Goal: Information Seeking & Learning: Learn about a topic

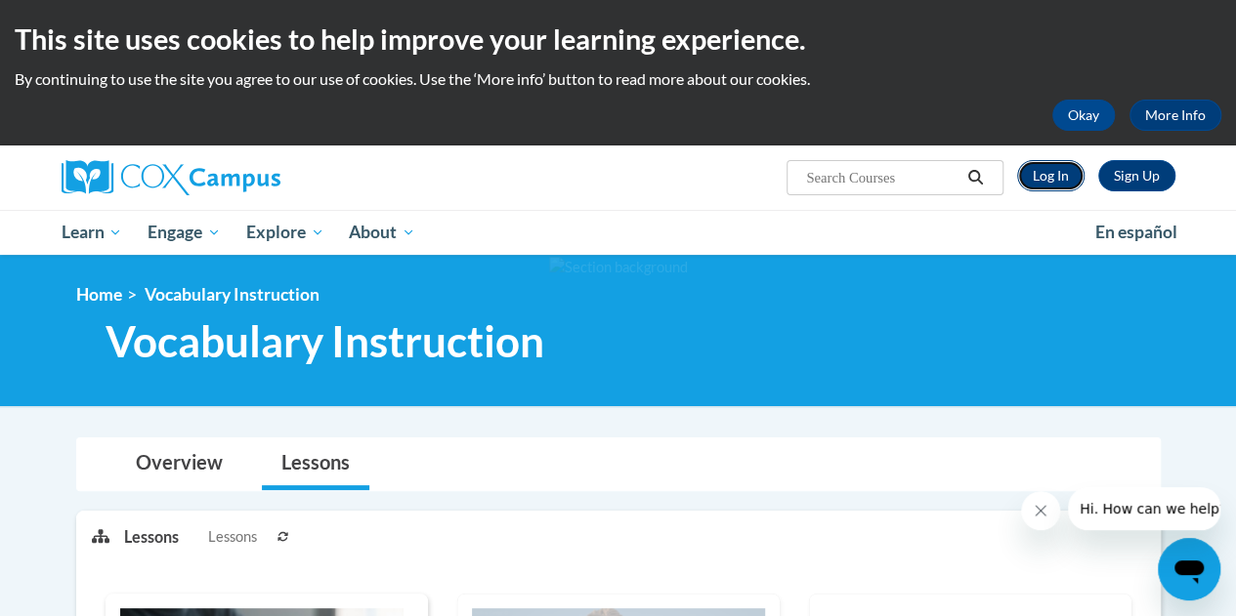
click at [1053, 179] on link "Log In" at bounding box center [1050, 175] width 67 height 31
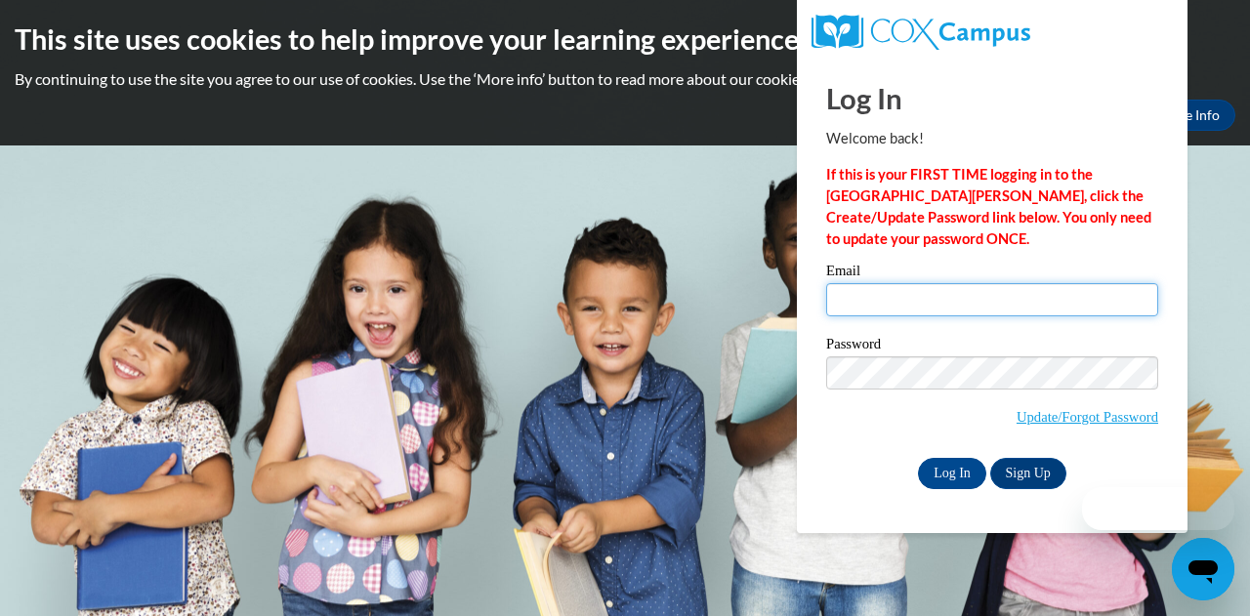
click at [870, 304] on input "Email" at bounding box center [992, 299] width 332 height 33
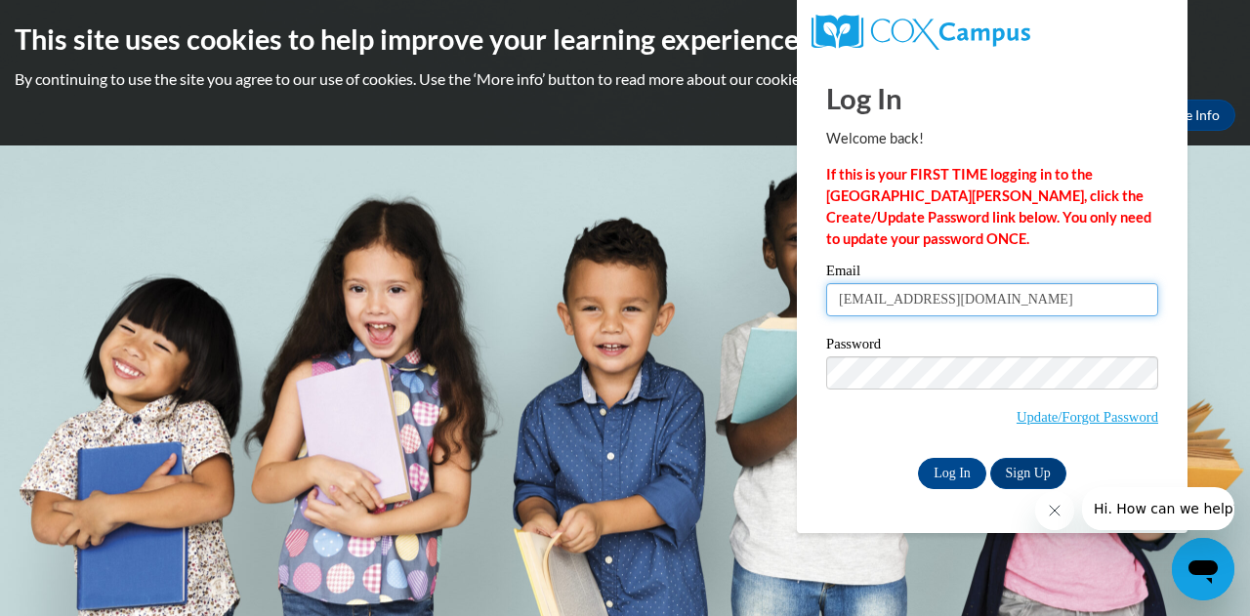
type input "emmacosson101@gmail.com"
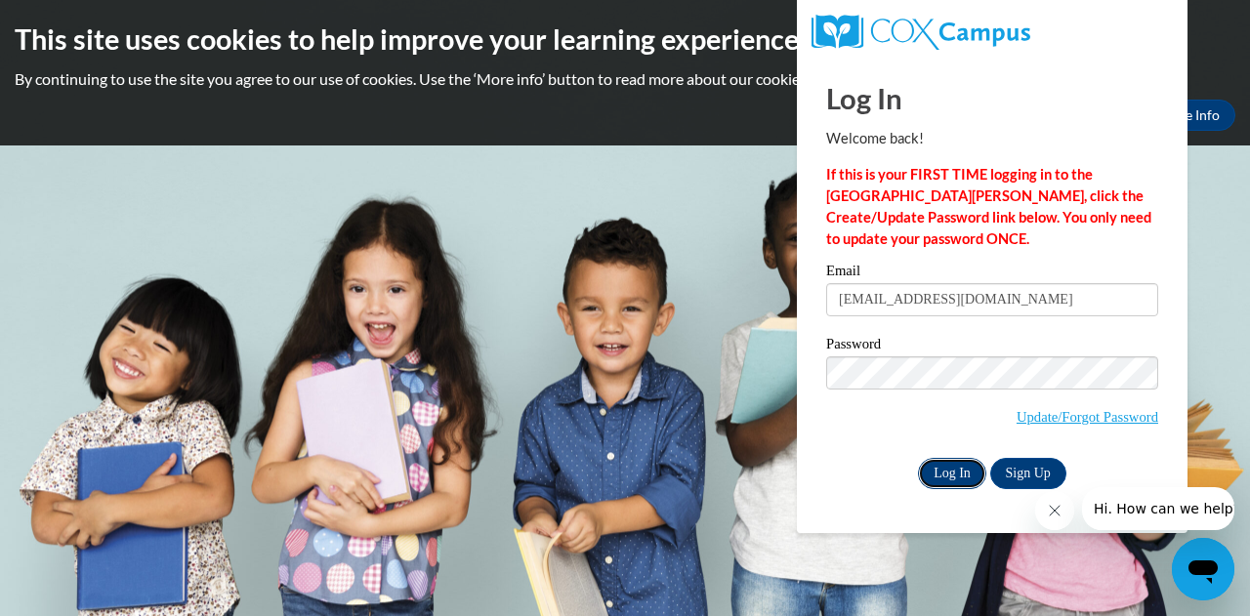
click at [940, 466] on input "Log In" at bounding box center [952, 473] width 68 height 31
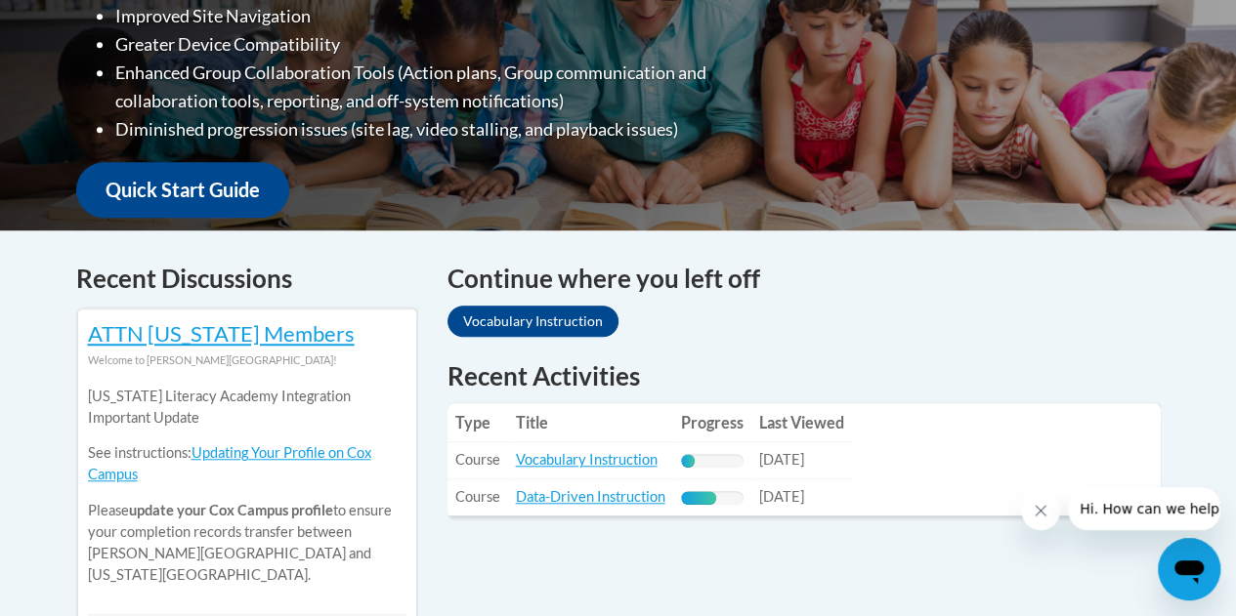
scroll to position [605, 0]
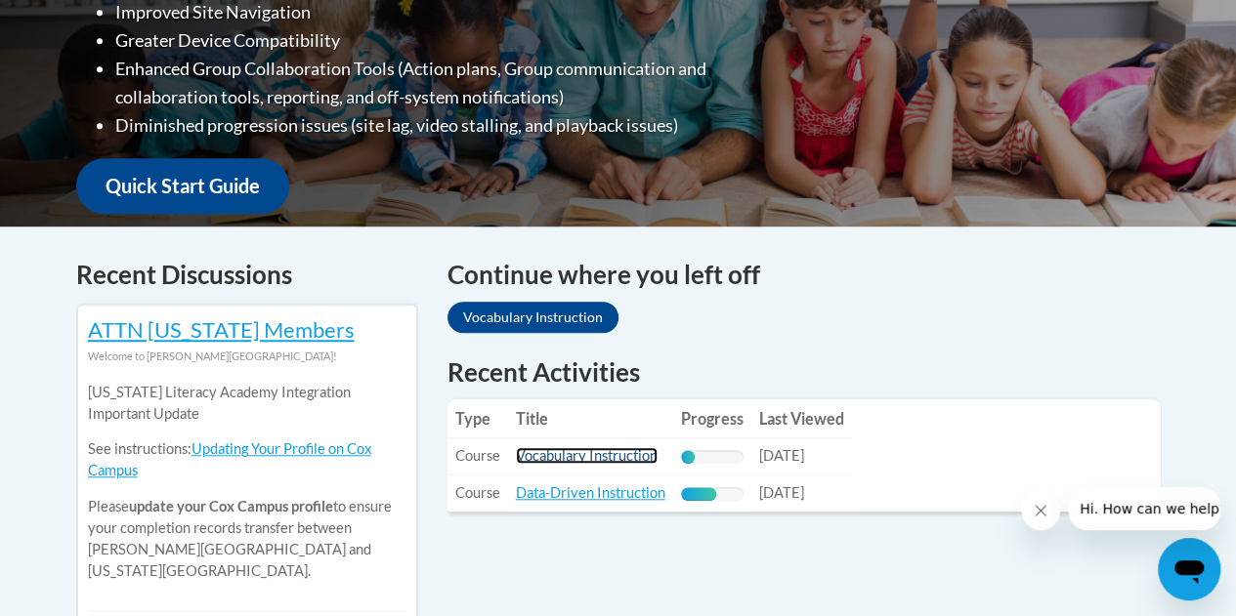
click at [599, 455] on link "Vocabulary Instruction" at bounding box center [587, 455] width 142 height 17
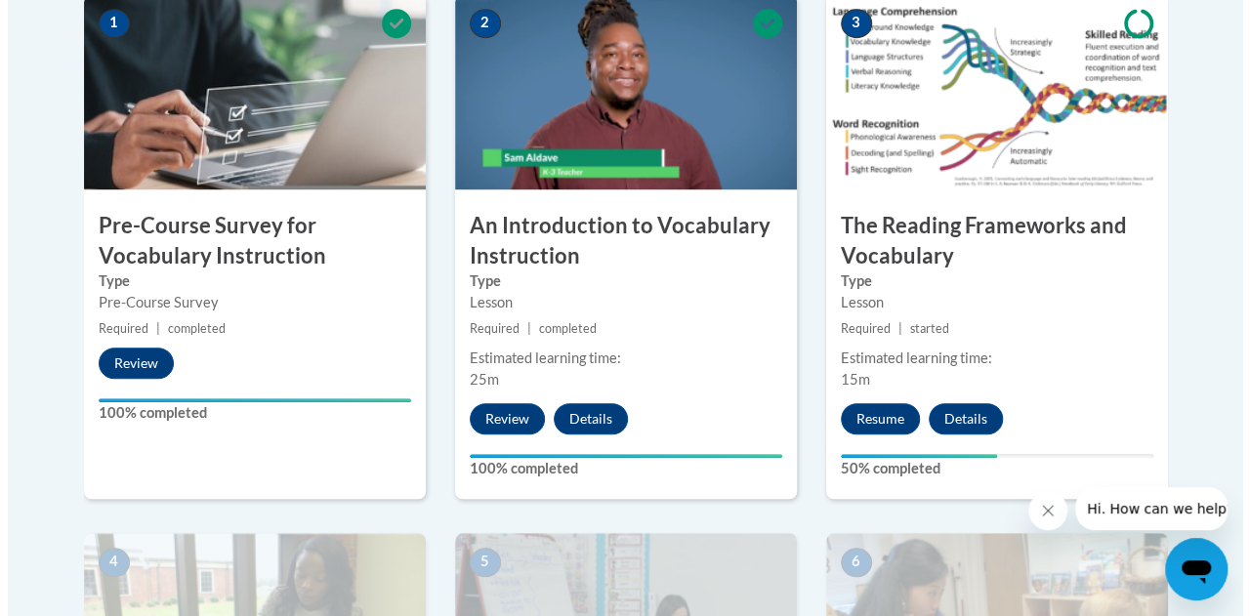
scroll to position [682, 0]
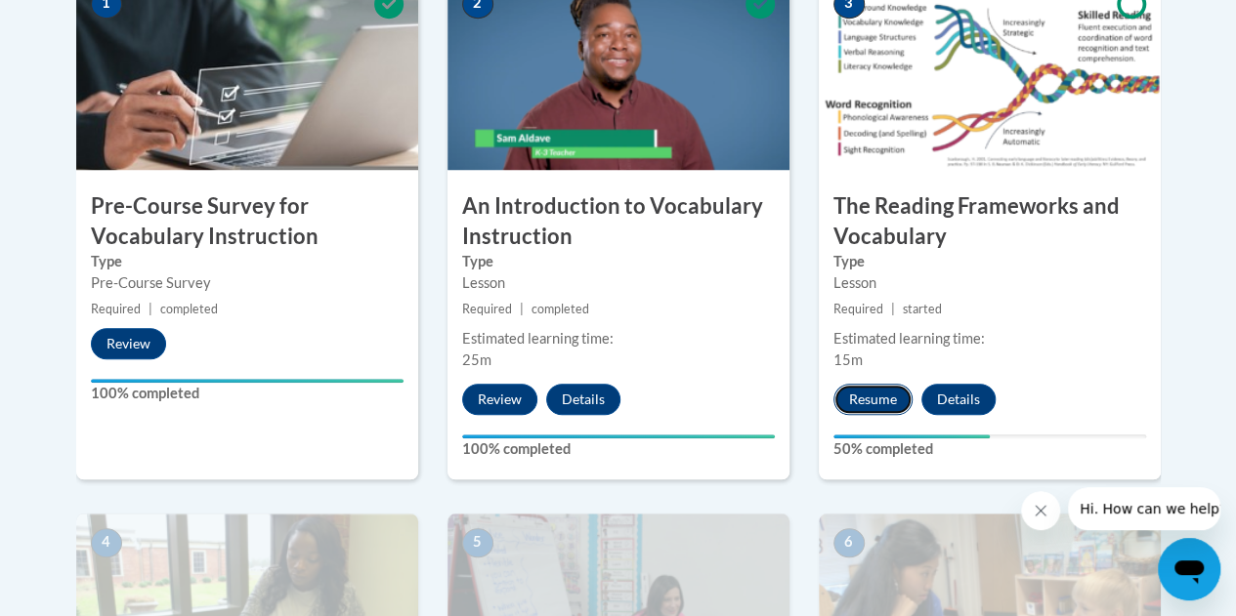
click at [854, 400] on button "Resume" at bounding box center [872, 399] width 79 height 31
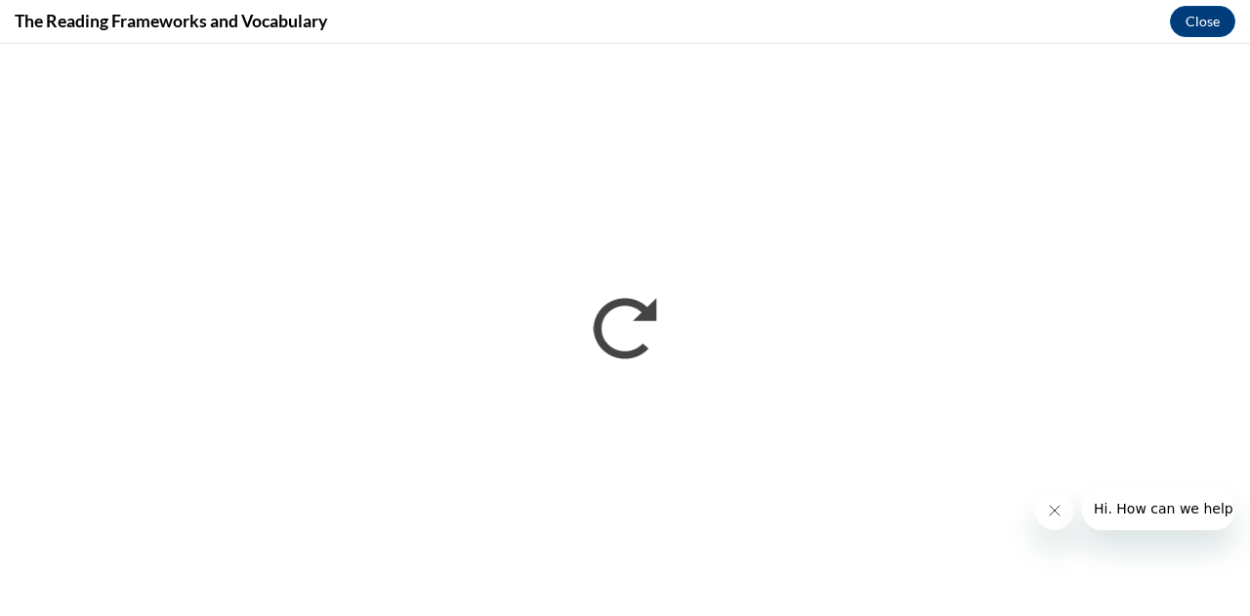
scroll to position [0, 0]
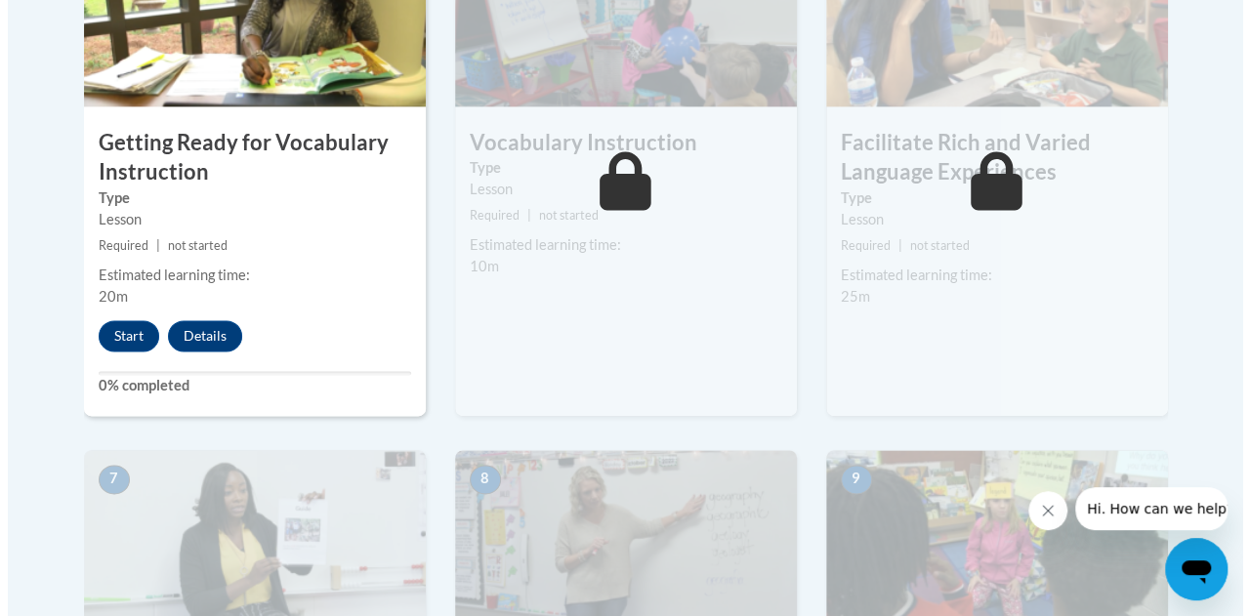
scroll to position [1083, 0]
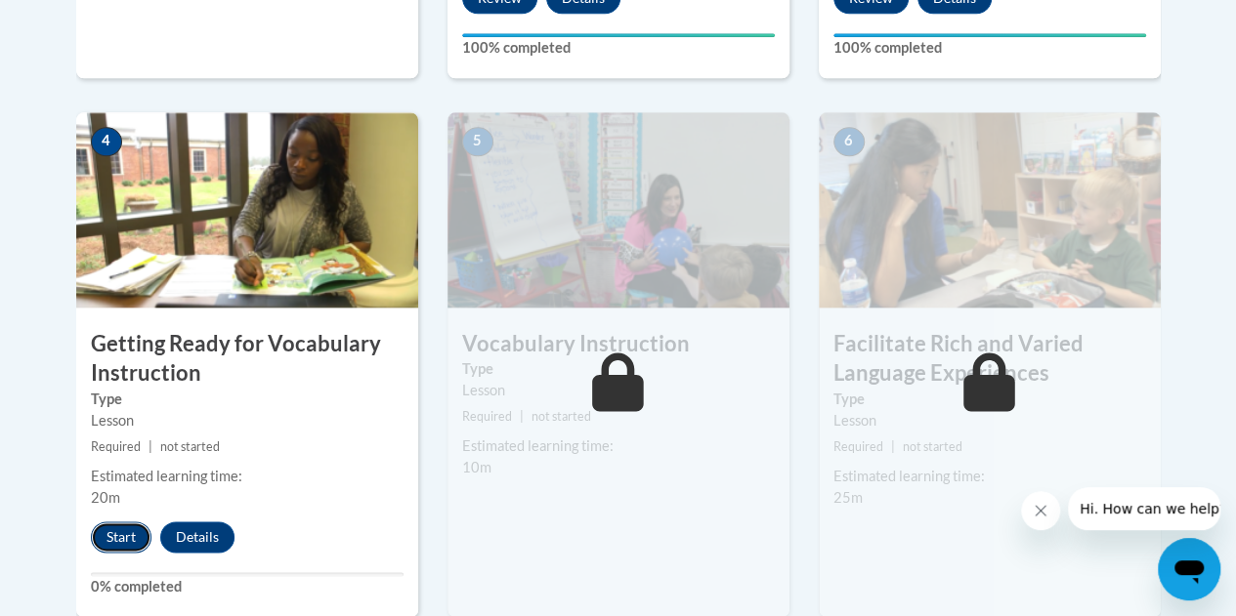
click at [120, 527] on button "Start" at bounding box center [121, 537] width 61 height 31
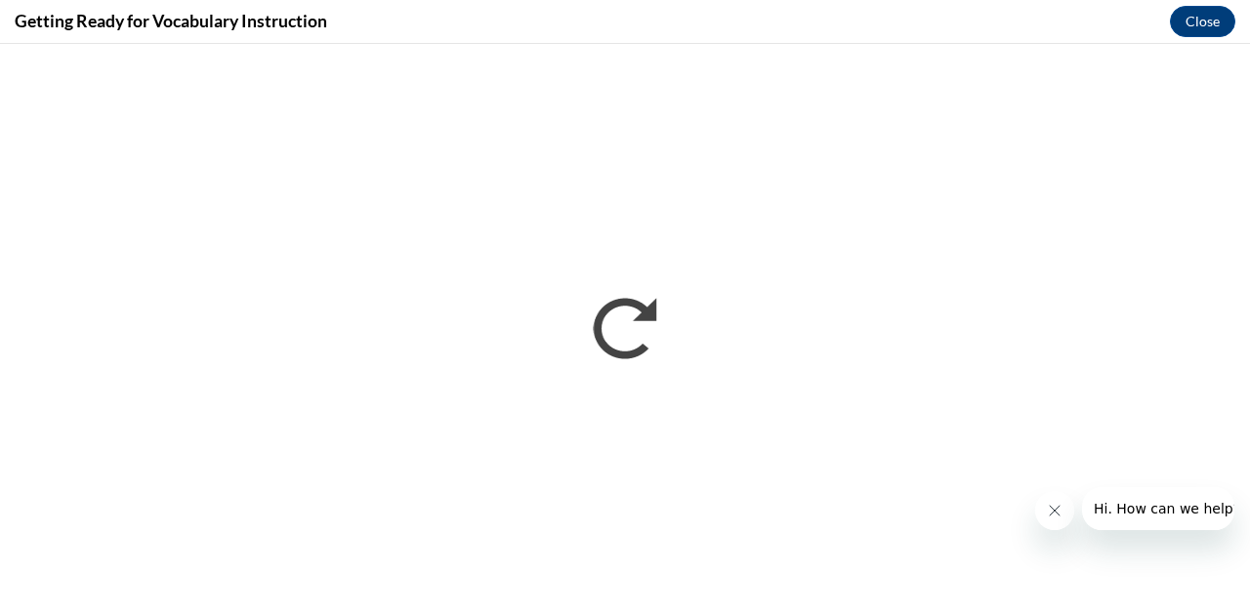
scroll to position [0, 0]
